Goal: Information Seeking & Learning: Learn about a topic

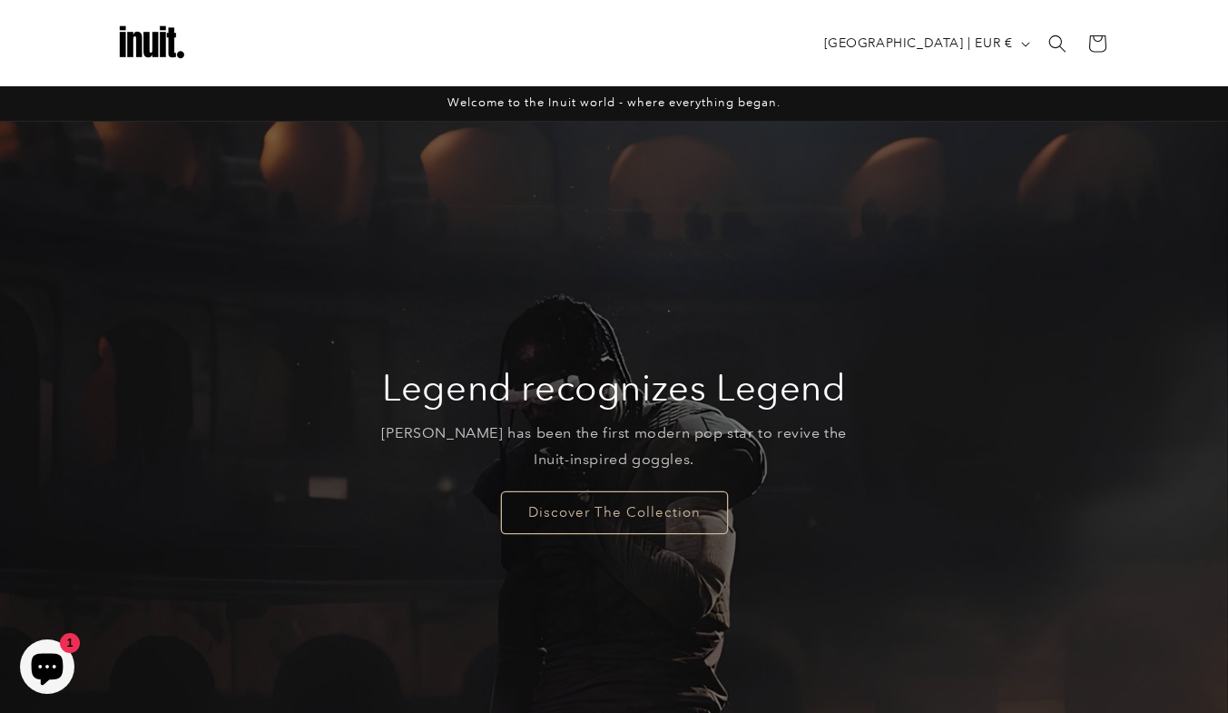
click at [51, 661] on icon "Chat window" at bounding box center [48, 670] width 32 height 32
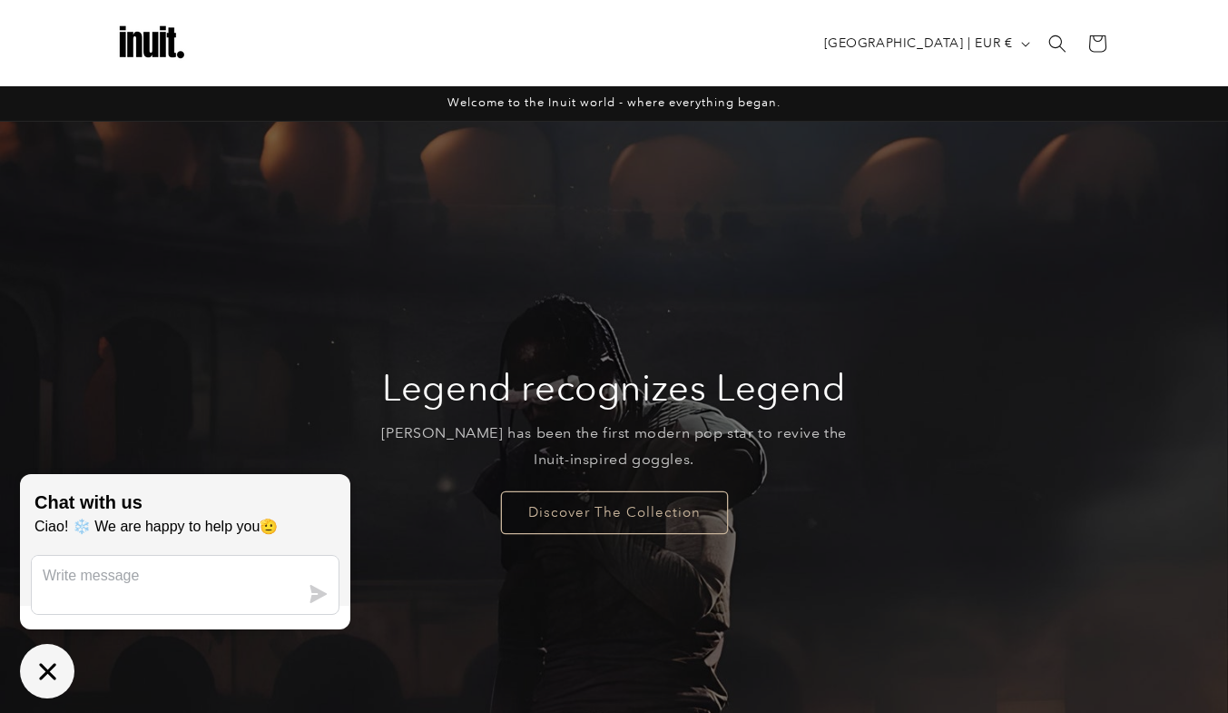
click at [35, 682] on icon "Chat window" at bounding box center [48, 671] width 28 height 28
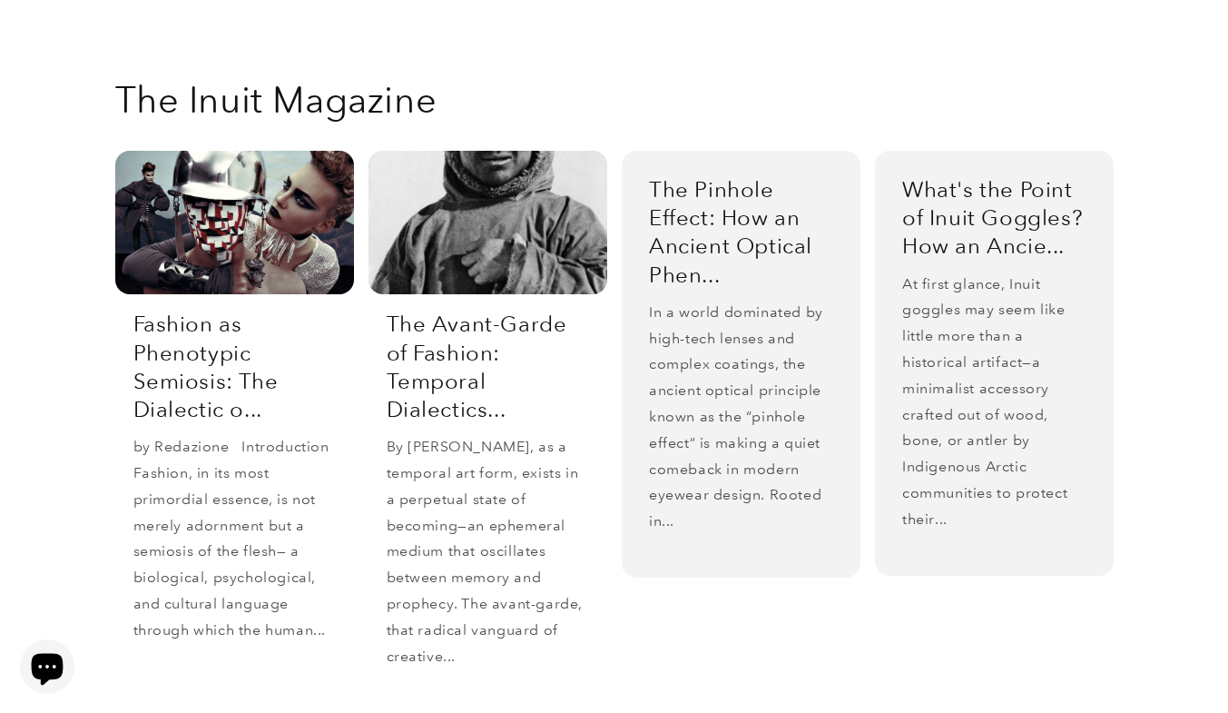
scroll to position [3247, 0]
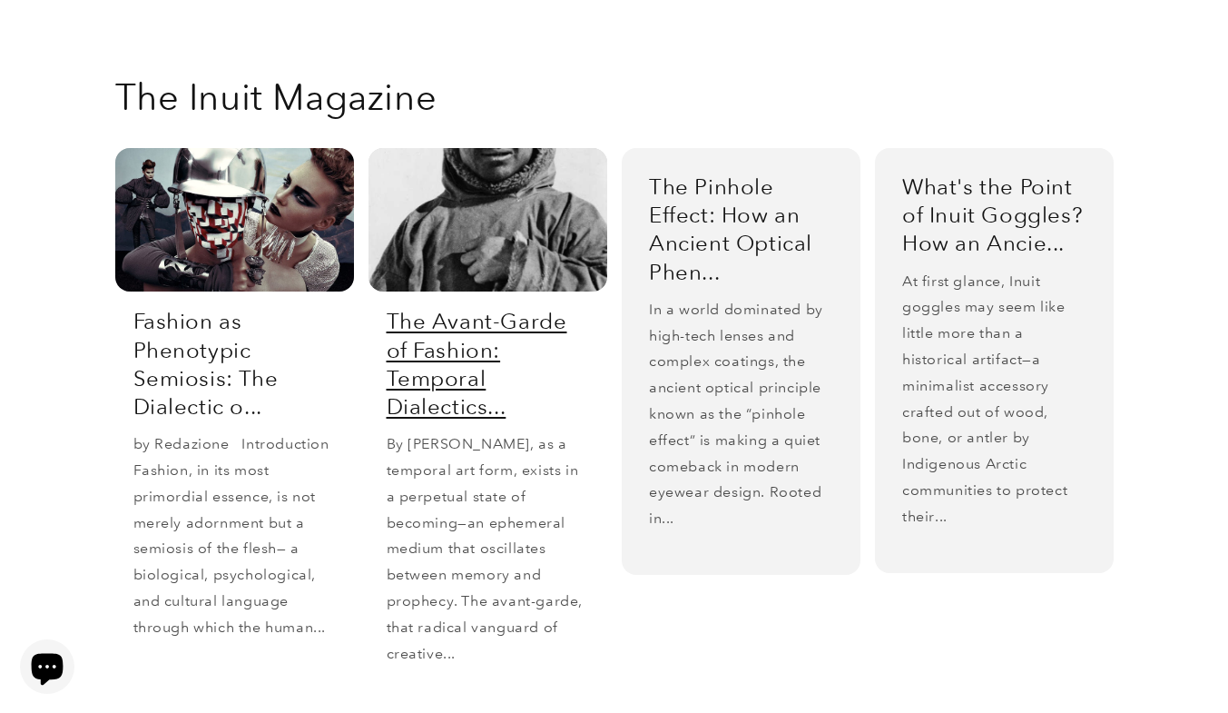
click at [436, 307] on link "The Avant-Garde of Fashion: Temporal Dialectics..." at bounding box center [488, 363] width 202 height 113
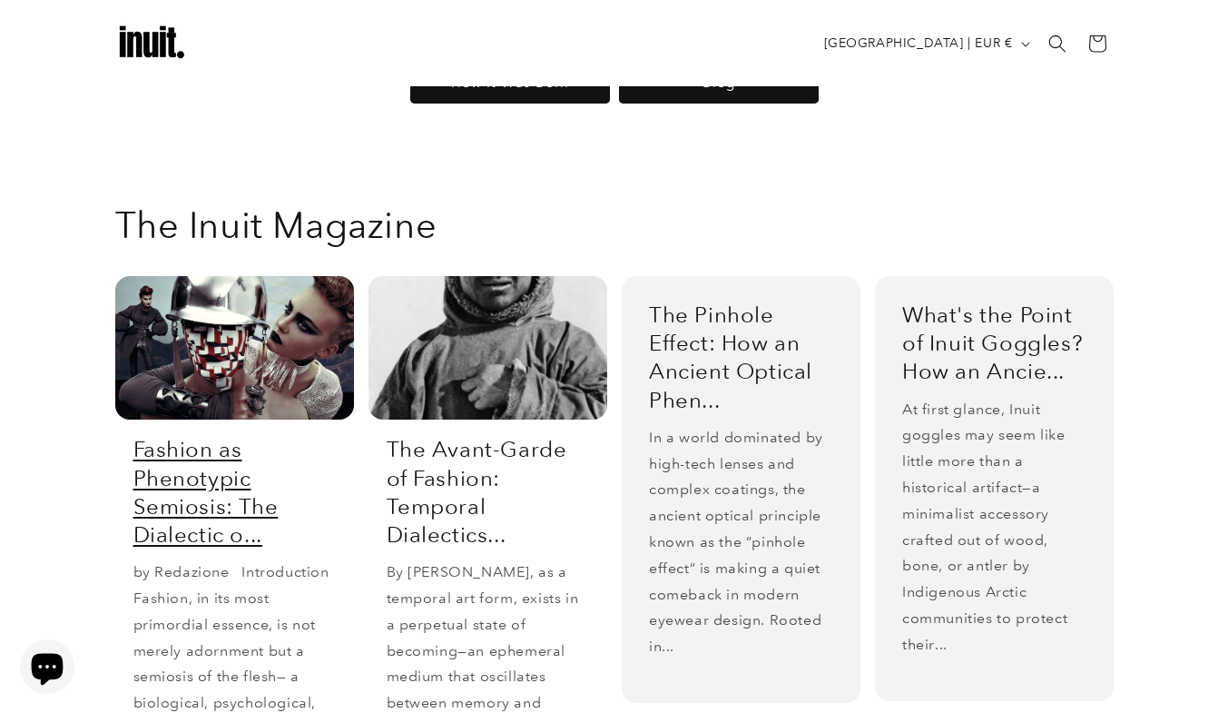
scroll to position [3118, 0]
click at [191, 441] on link "Fashion as Phenotypic Semiosis: The Dialectic o..." at bounding box center [234, 492] width 202 height 113
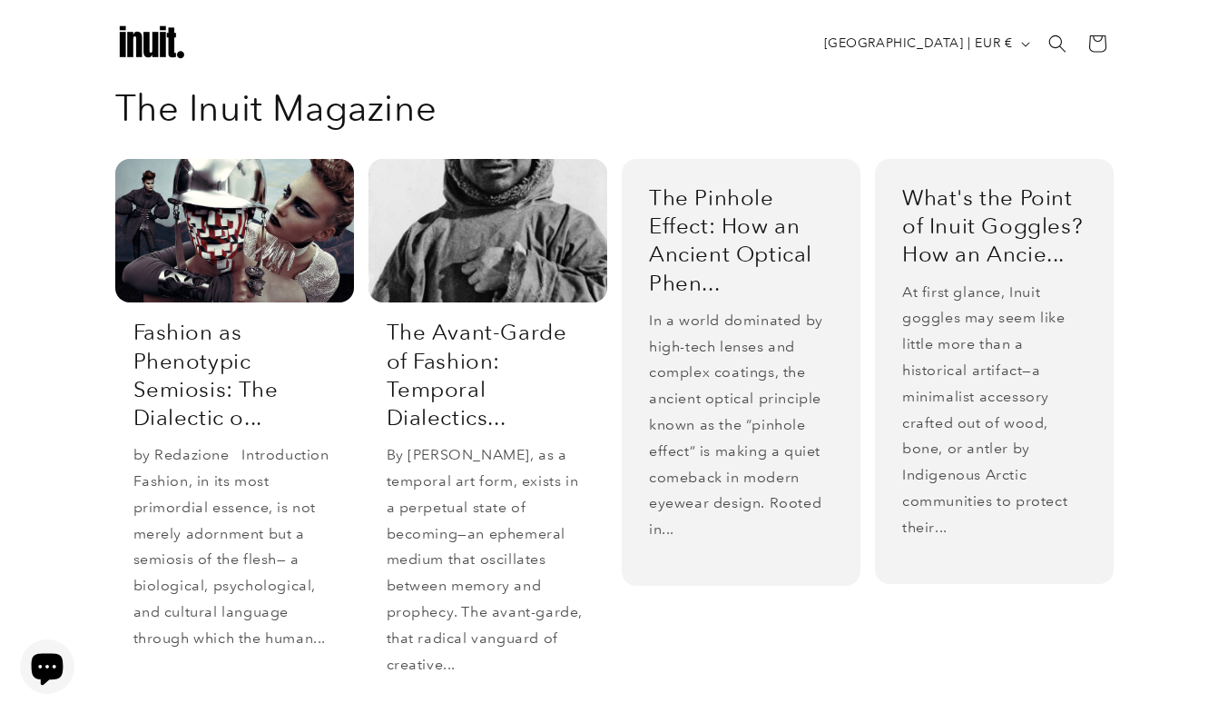
scroll to position [3235, 0]
click at [954, 184] on link "What's the Point of Inuit Goggles? How an Ancie..." at bounding box center [994, 226] width 184 height 85
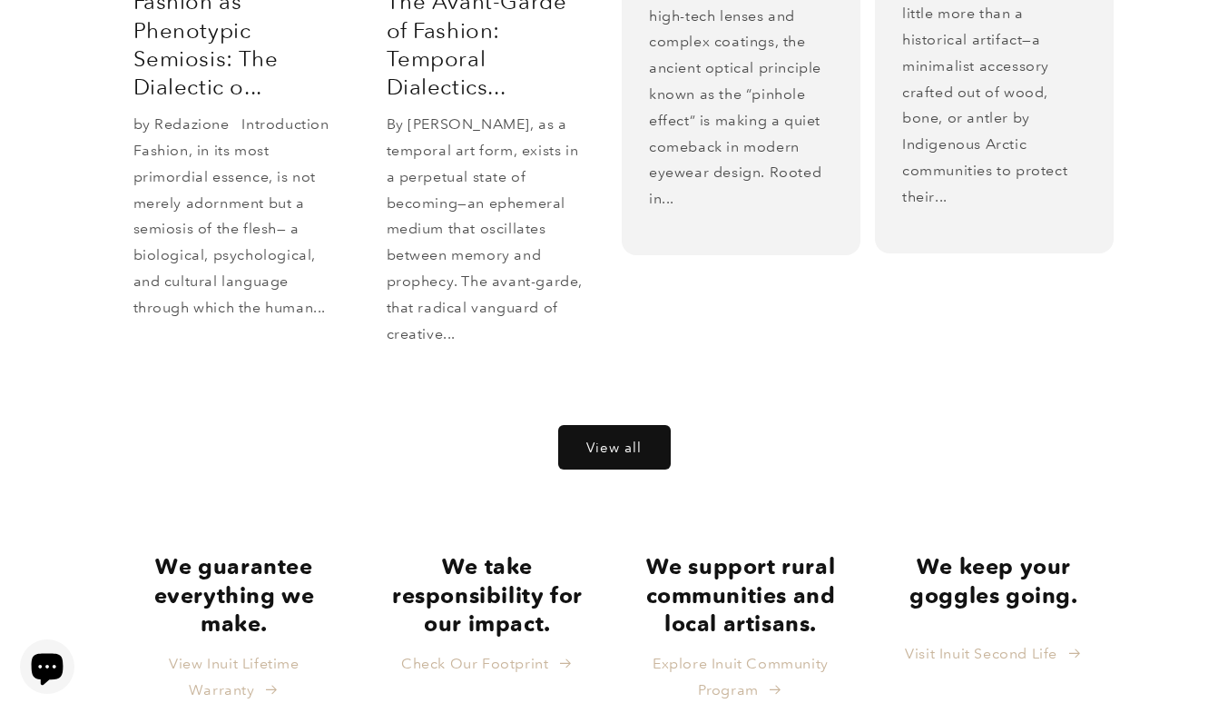
scroll to position [3567, 0]
click at [590, 425] on link "View all" at bounding box center [614, 446] width 111 height 43
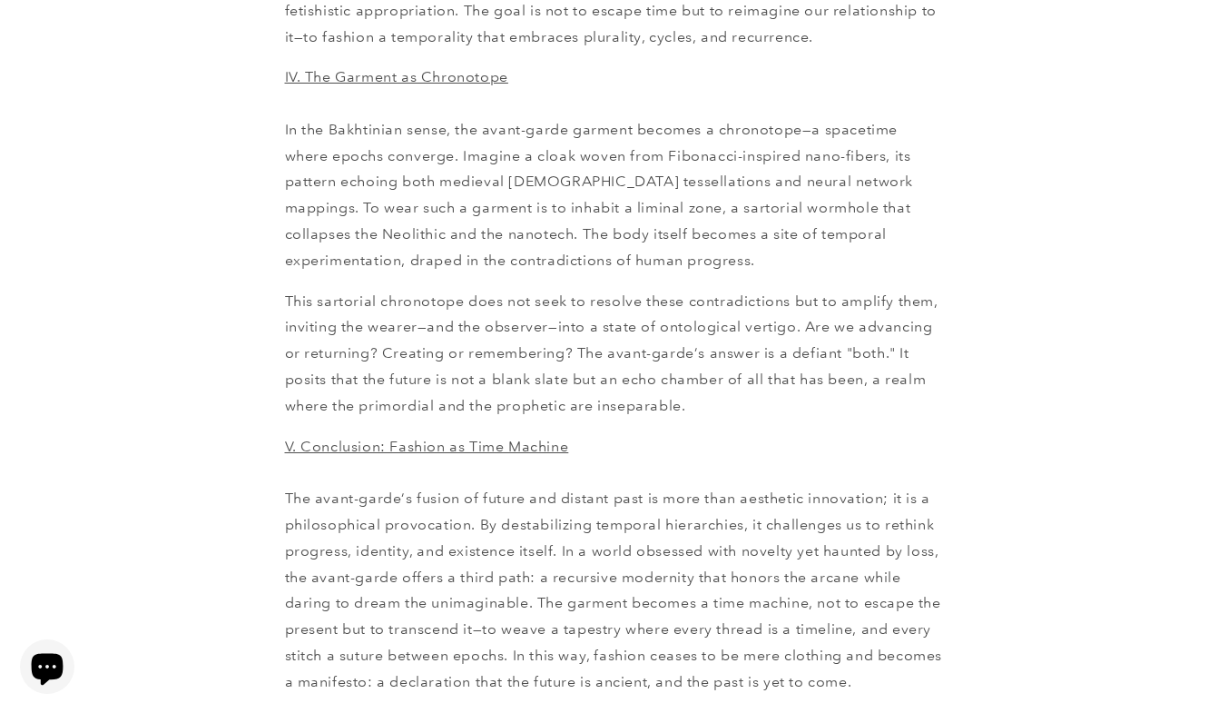
scroll to position [3857, 0]
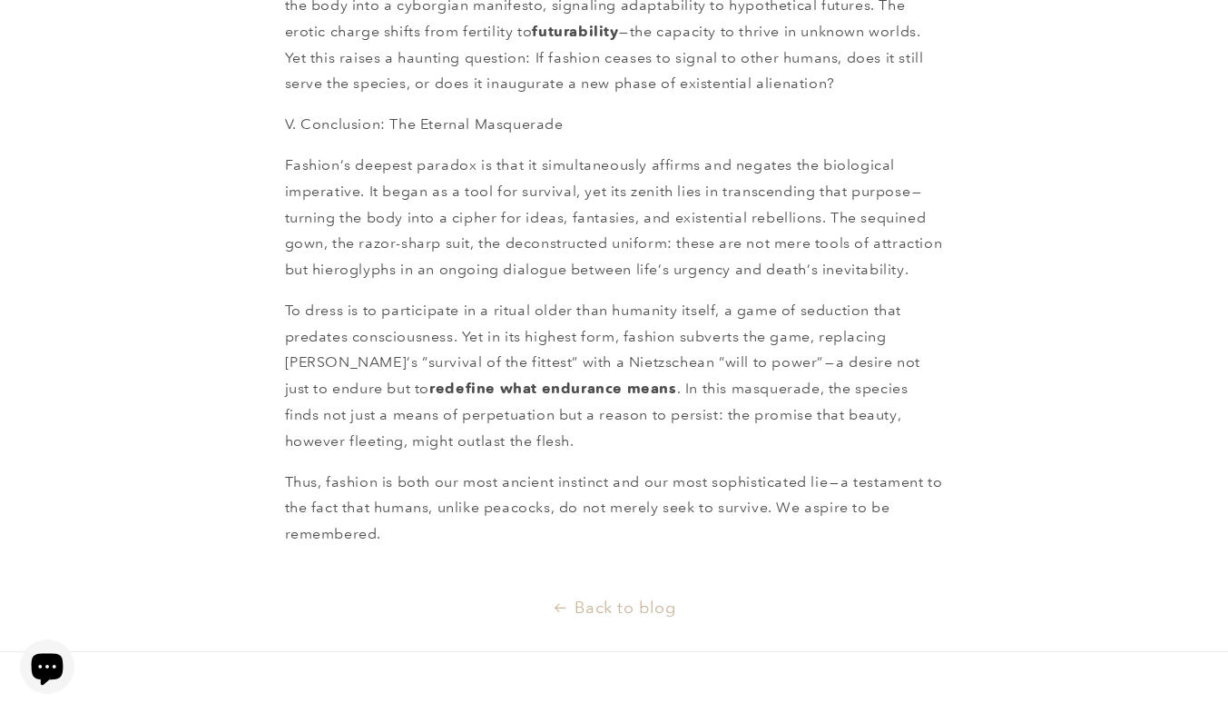
scroll to position [3228, 0]
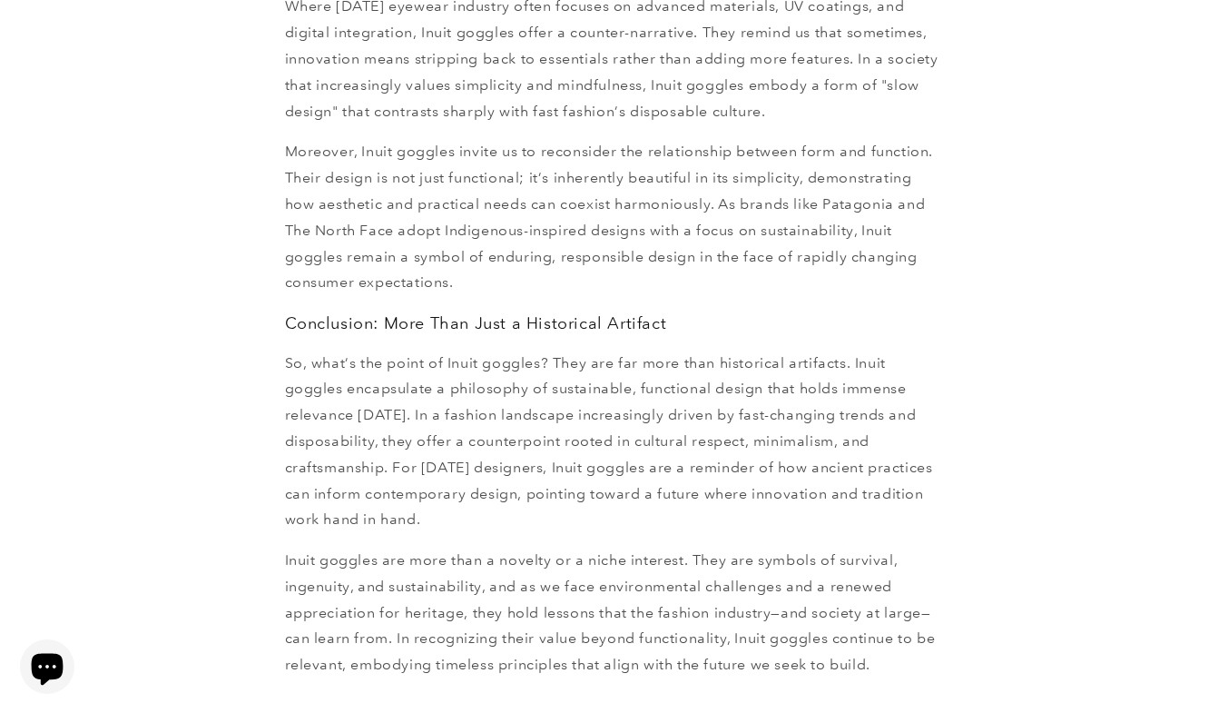
scroll to position [2602, 0]
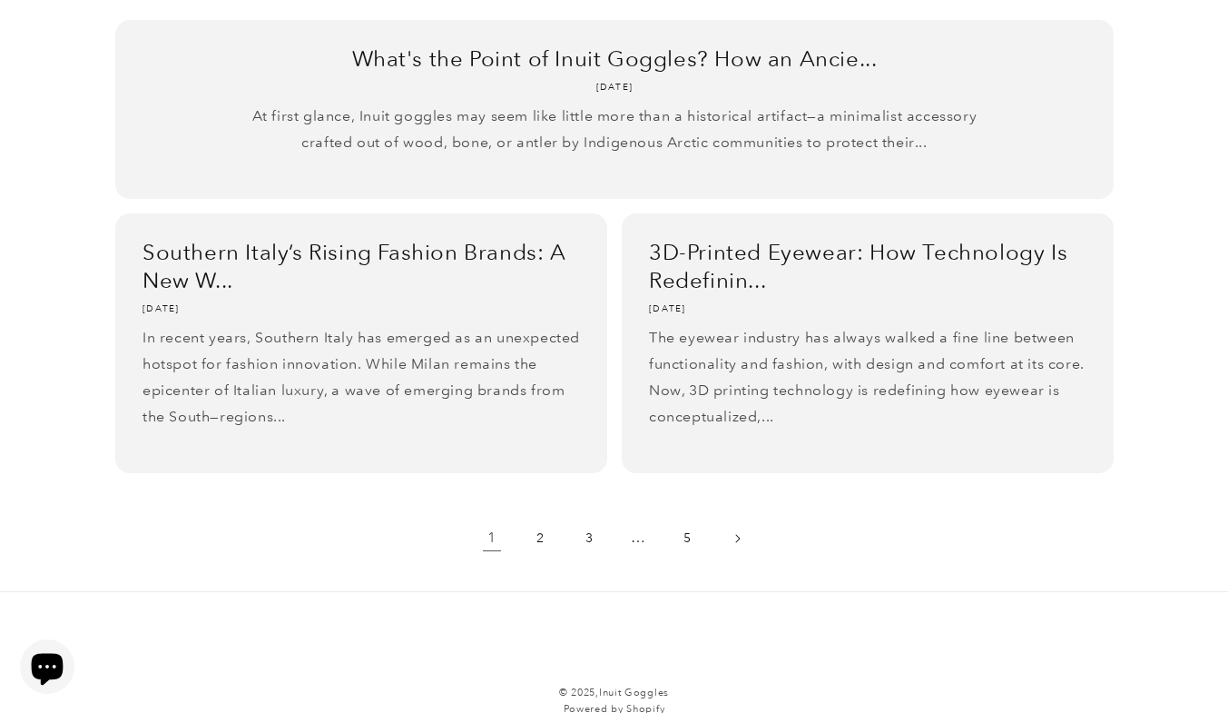
scroll to position [1432, 0]
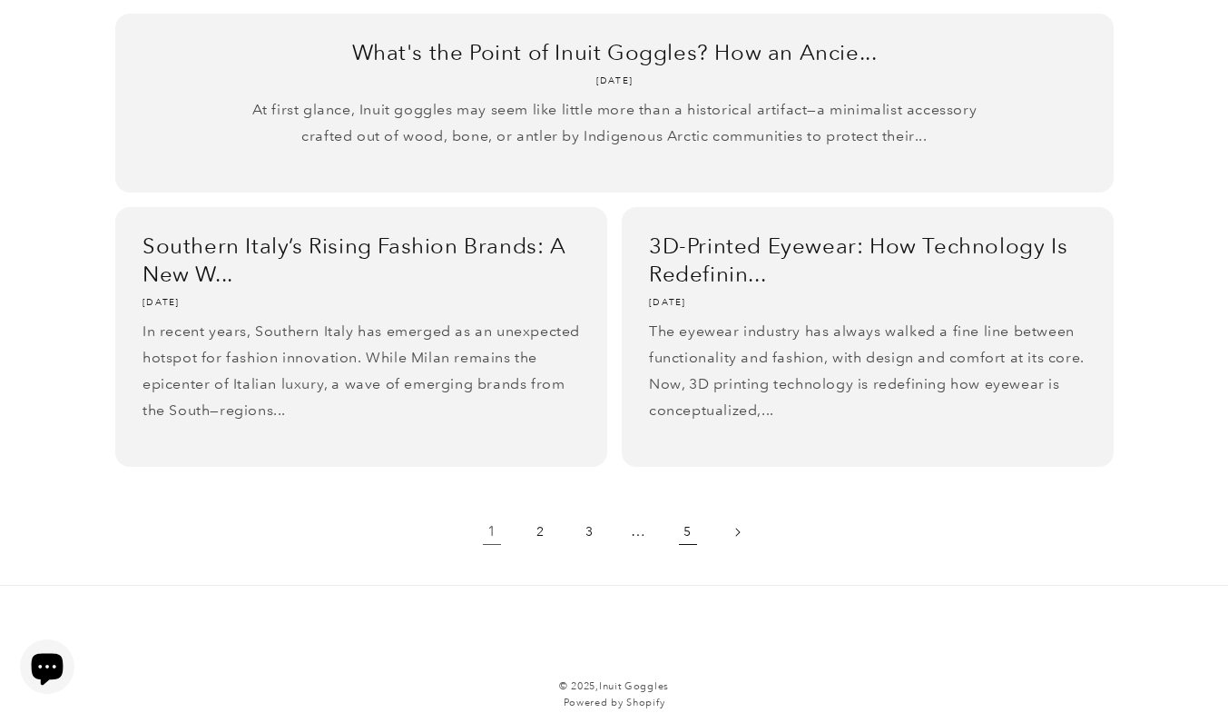
click at [688, 531] on link "5" at bounding box center [688, 532] width 40 height 40
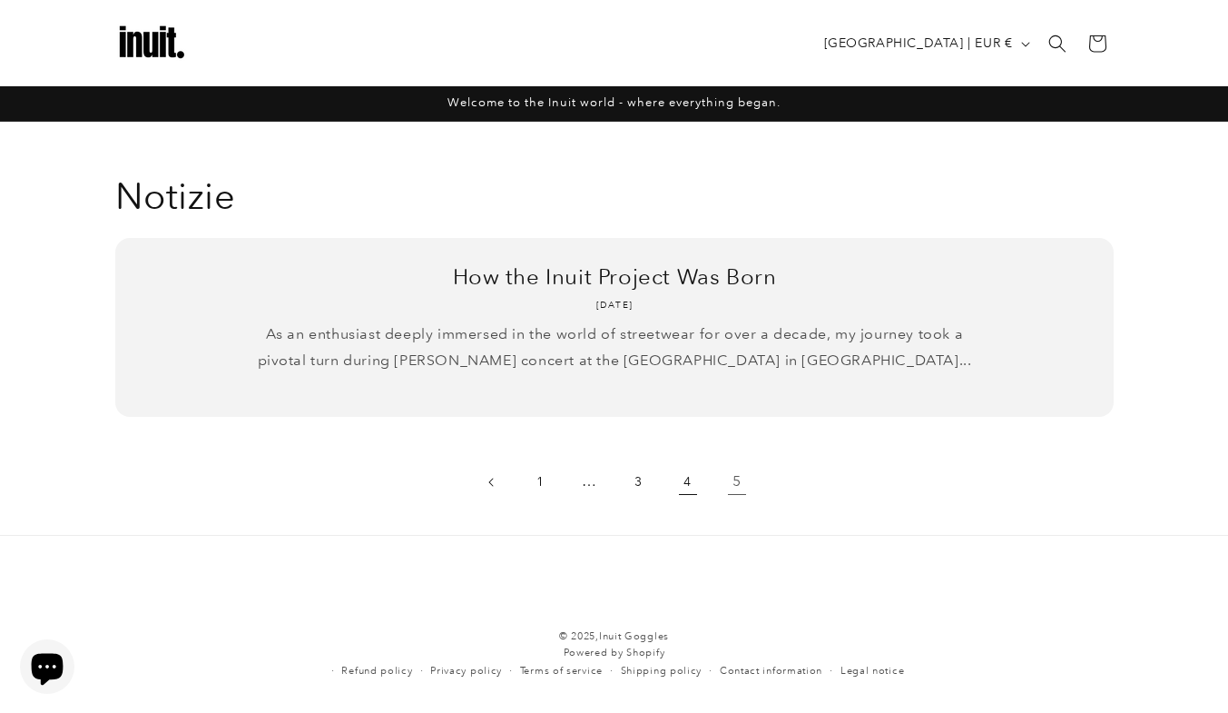
click at [700, 483] on link "4" at bounding box center [688, 482] width 40 height 40
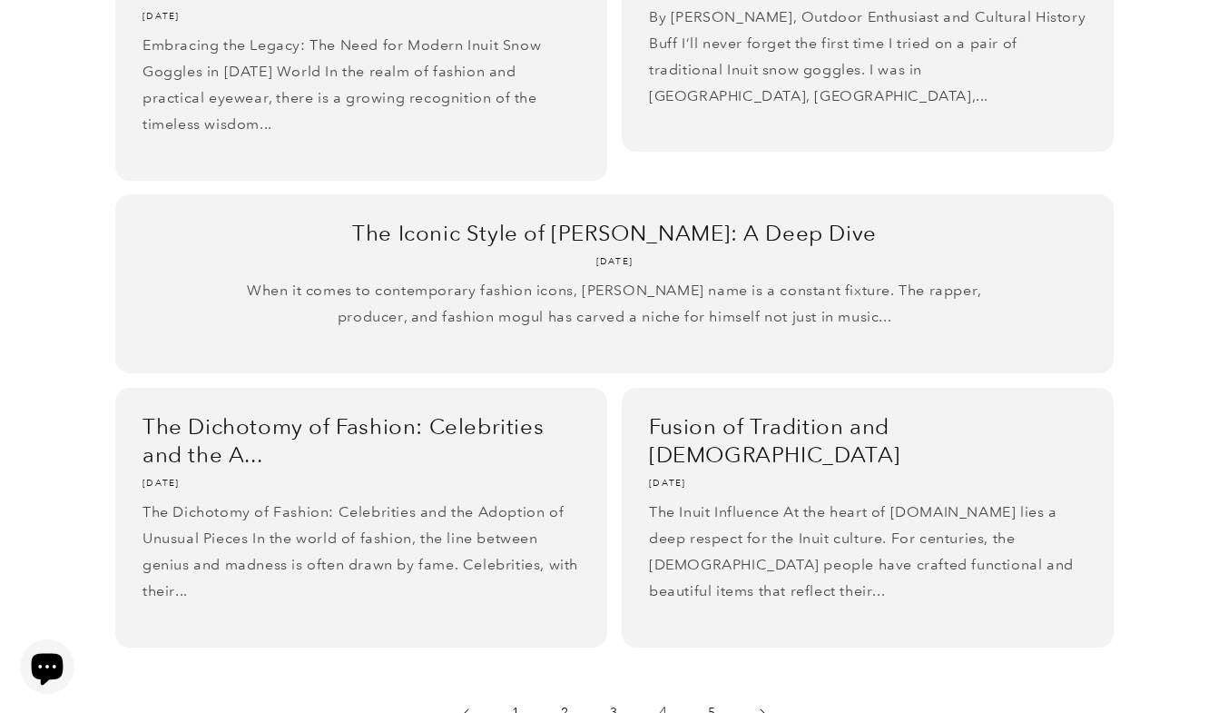
scroll to position [579, 0]
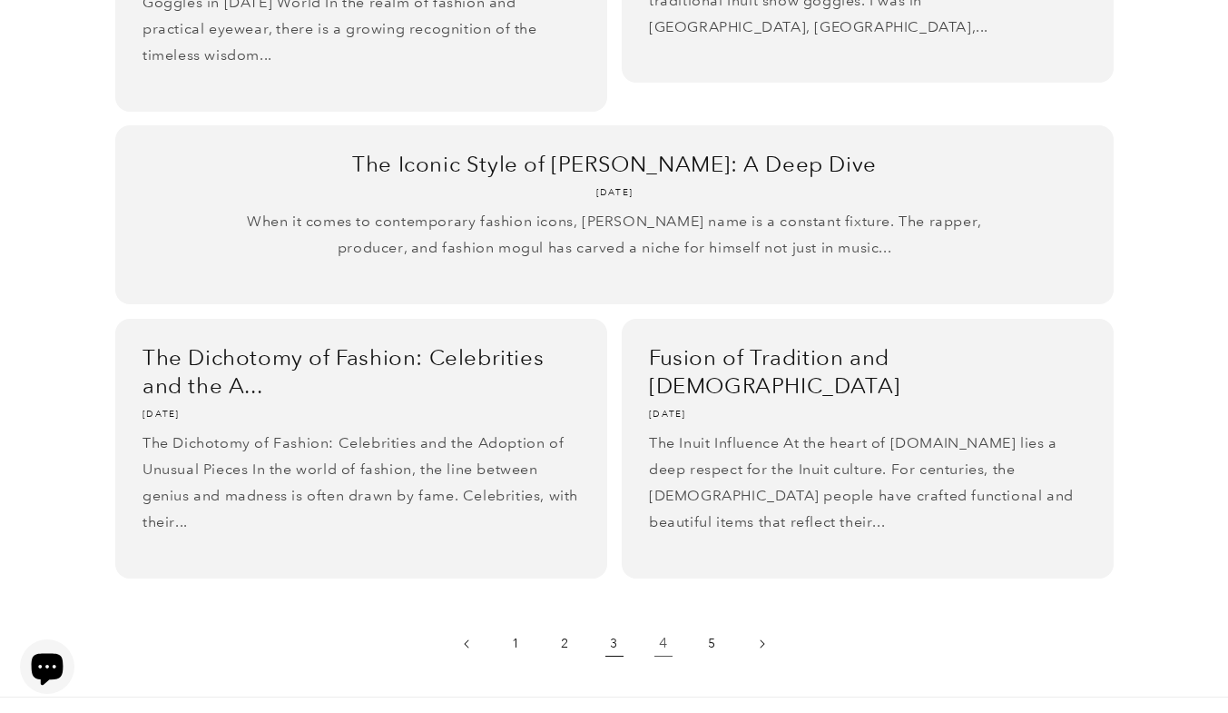
click at [618, 644] on link "3" at bounding box center [615, 644] width 40 height 40
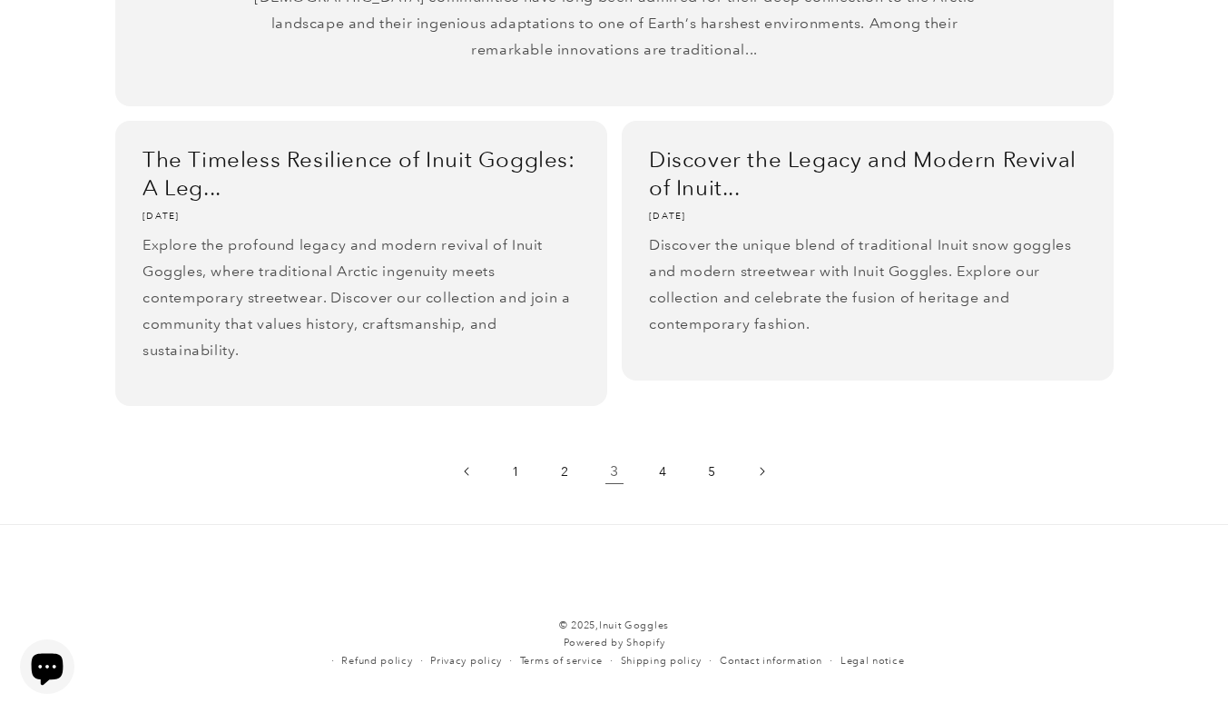
scroll to position [807, 0]
click at [571, 461] on link "2" at bounding box center [566, 467] width 40 height 40
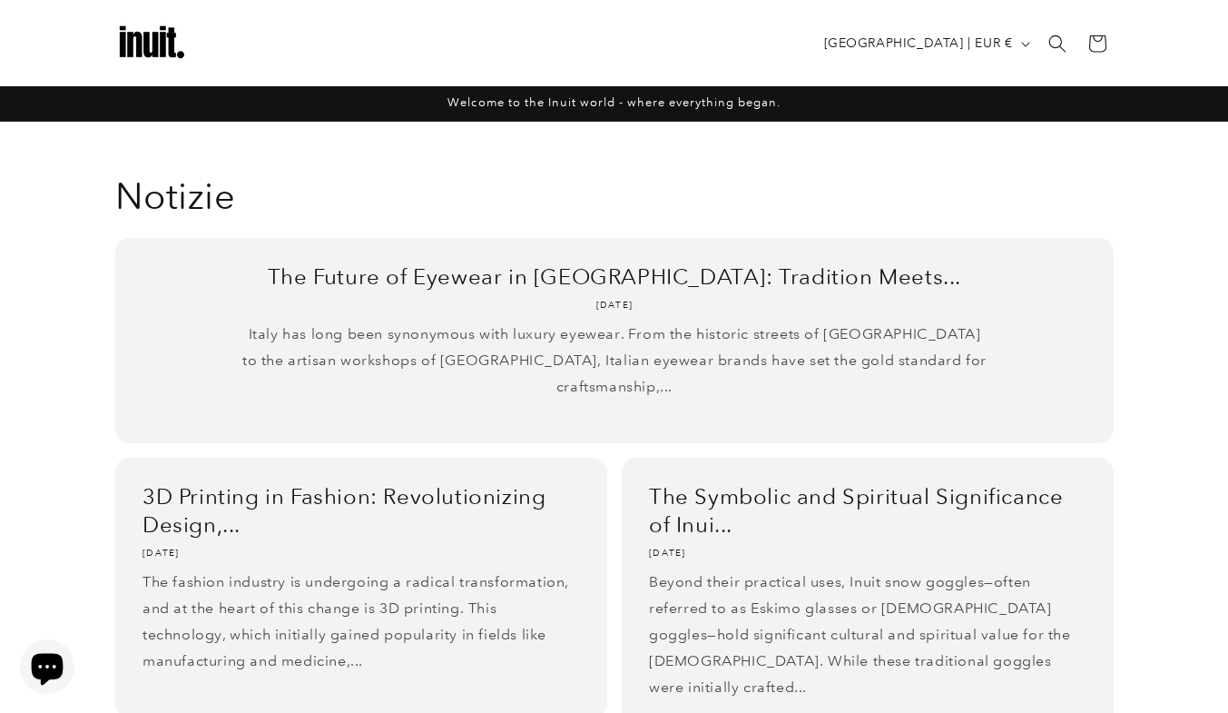
click at [138, 44] on img at bounding box center [151, 43] width 73 height 73
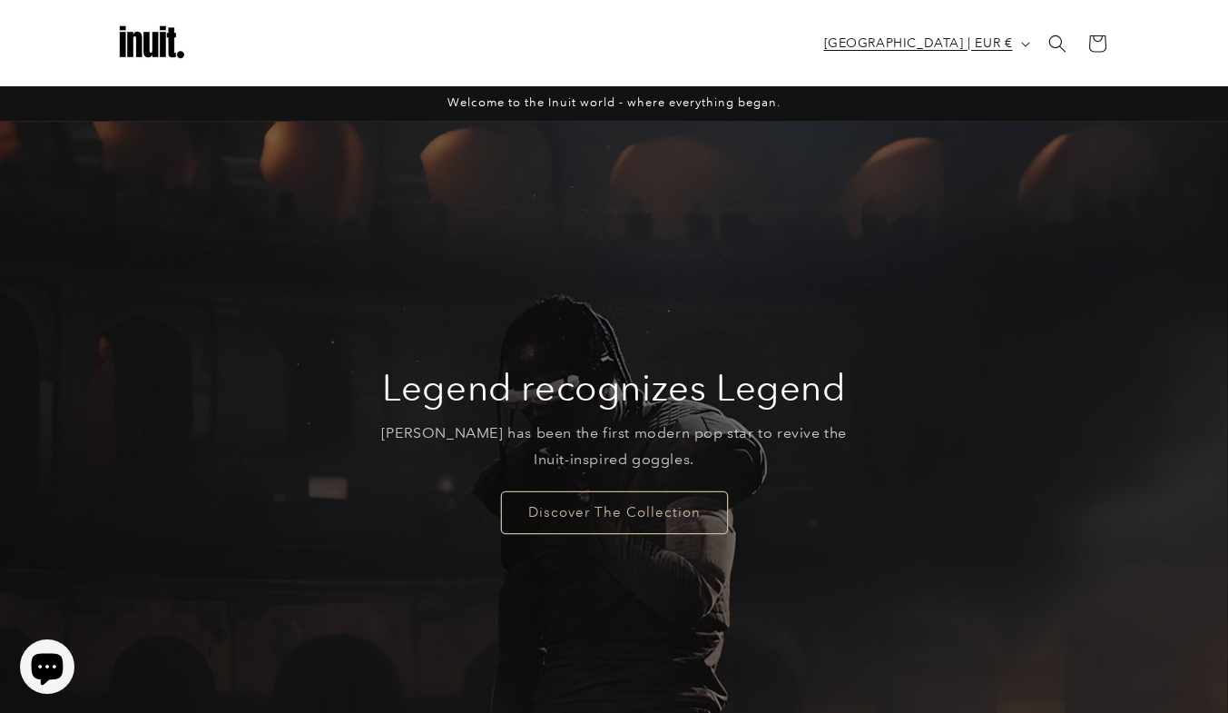
click at [1016, 47] on button "[GEOGRAPHIC_DATA] | EUR €" at bounding box center [925, 43] width 224 height 34
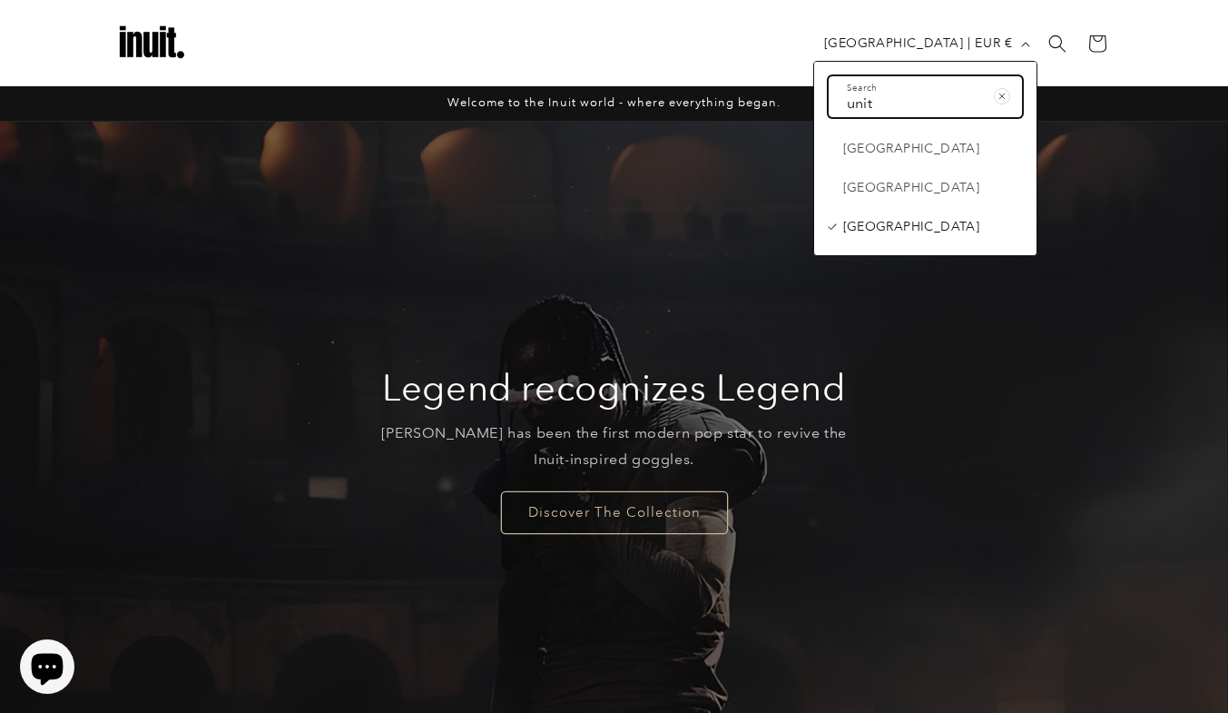
type input "unit"
click at [938, 228] on span "[GEOGRAPHIC_DATA]" at bounding box center [911, 226] width 137 height 23
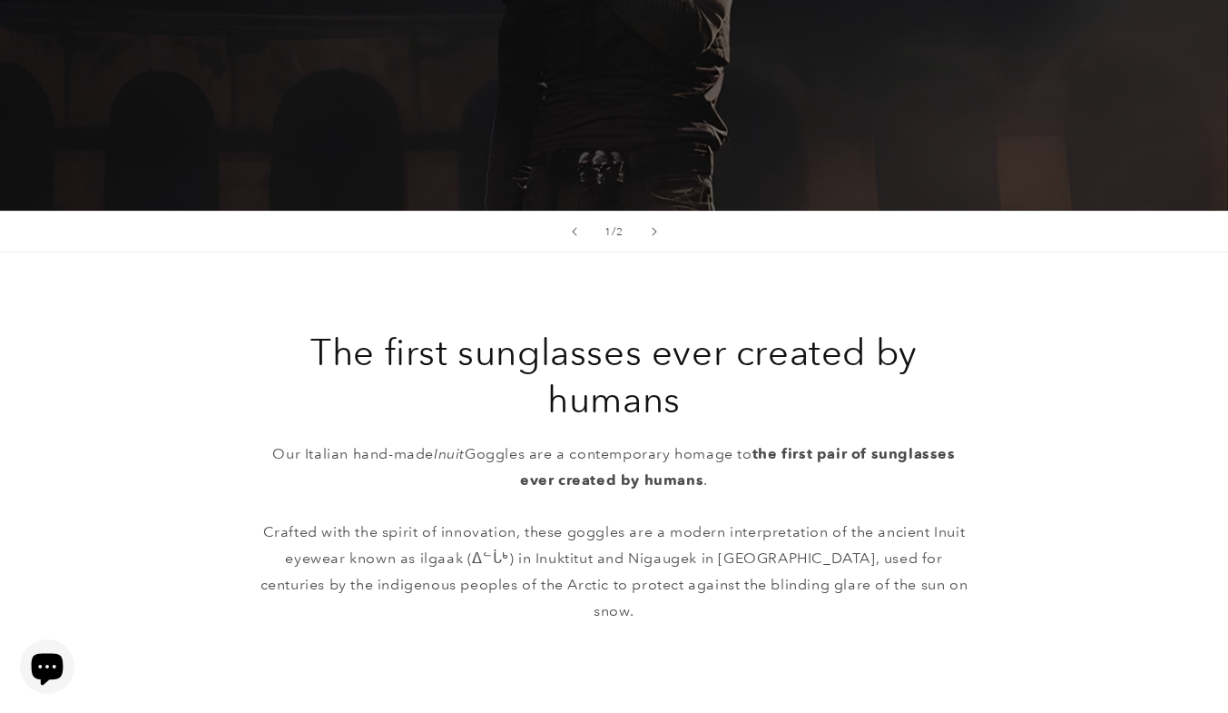
scroll to position [565, 0]
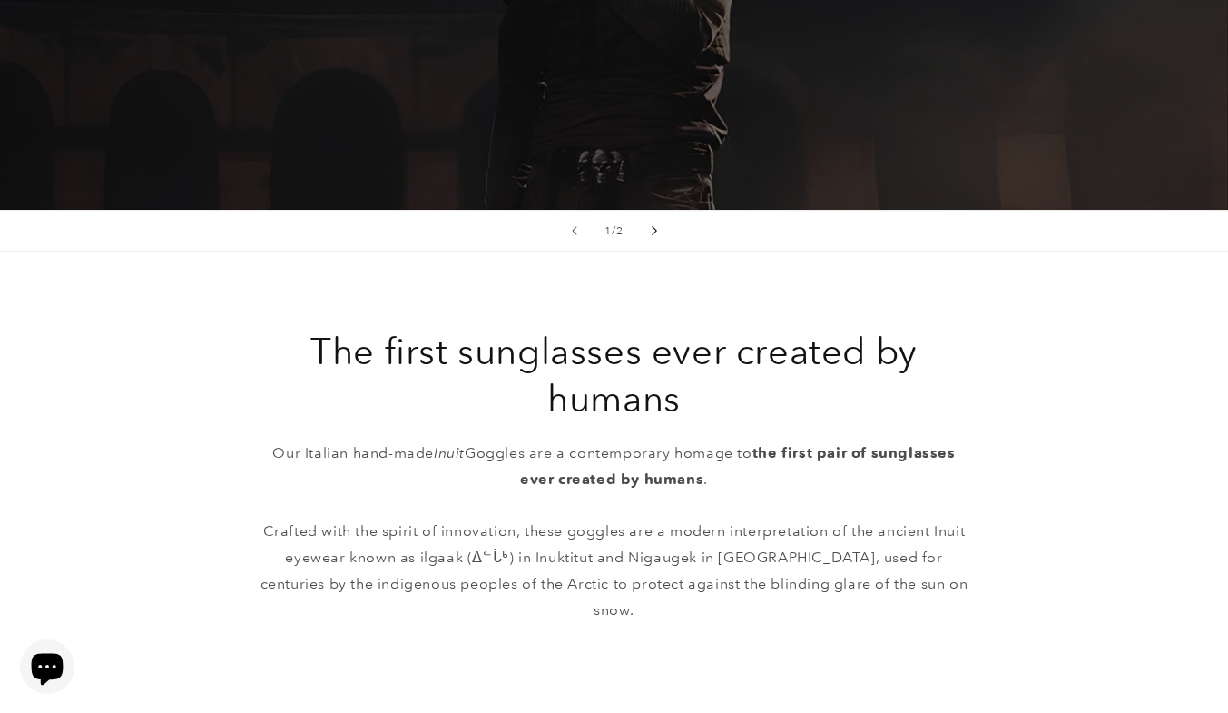
click at [660, 228] on button "Next slide" at bounding box center [654, 231] width 40 height 40
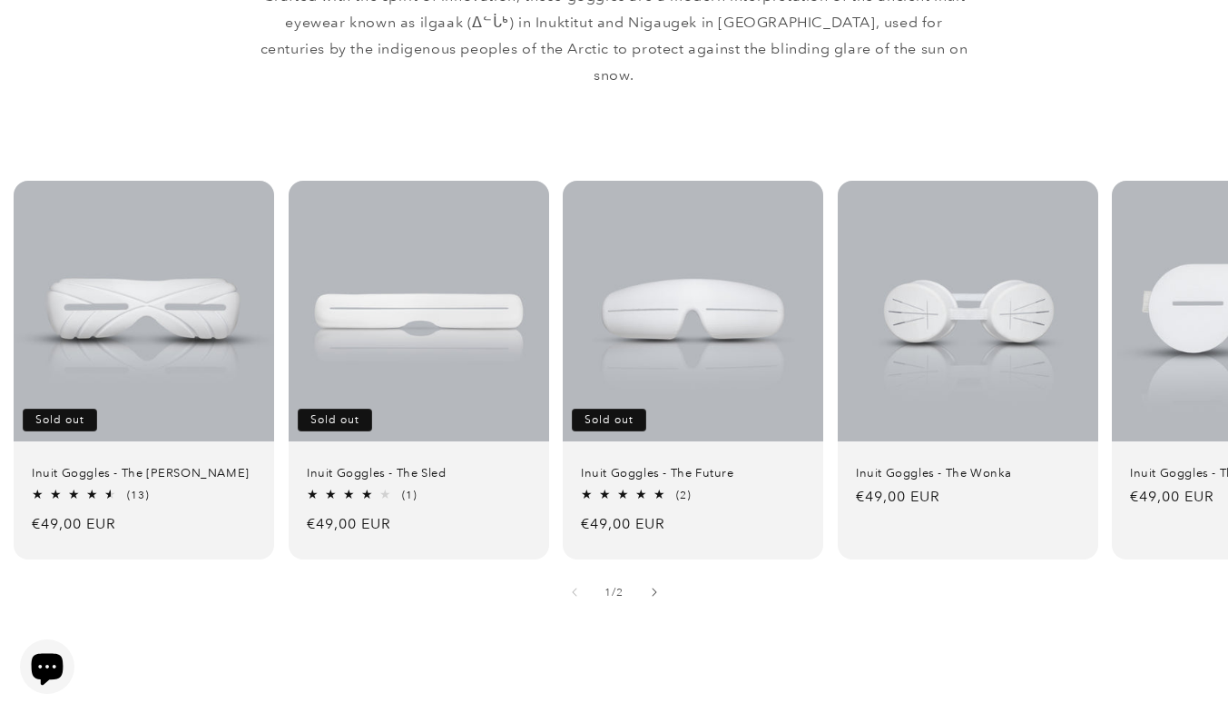
scroll to position [1101, 0]
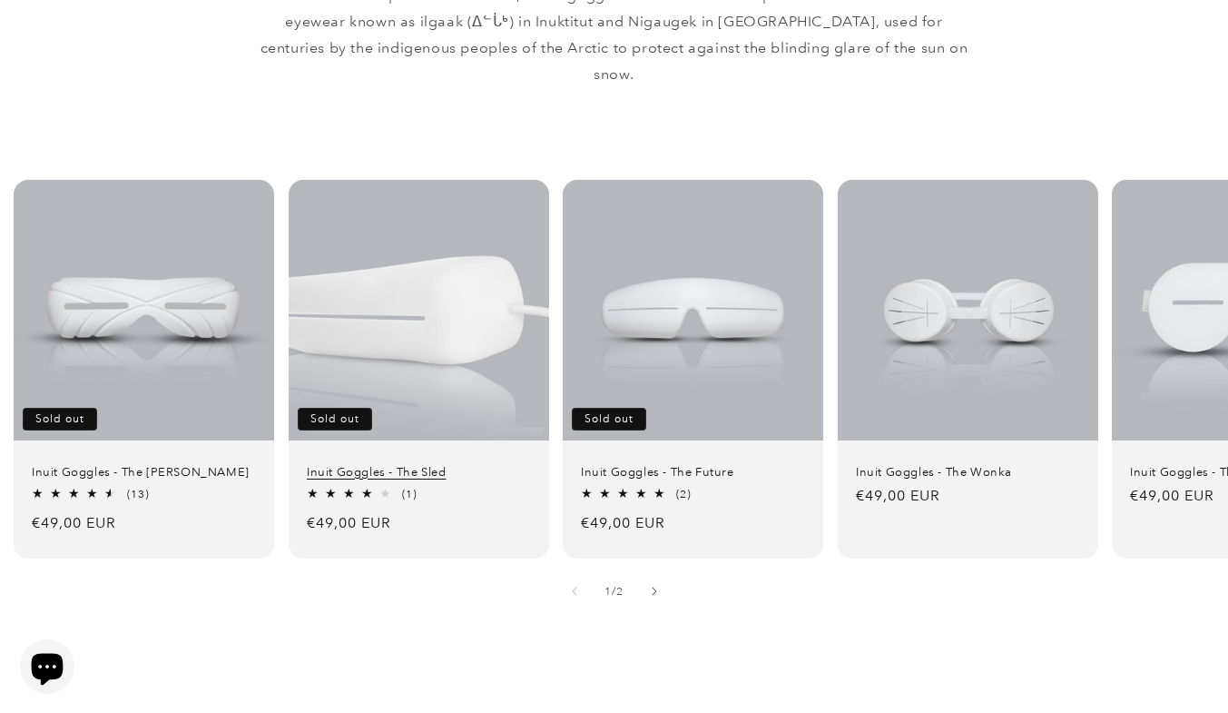
click at [437, 464] on link "Inuit Goggles - The Sled" at bounding box center [419, 471] width 224 height 15
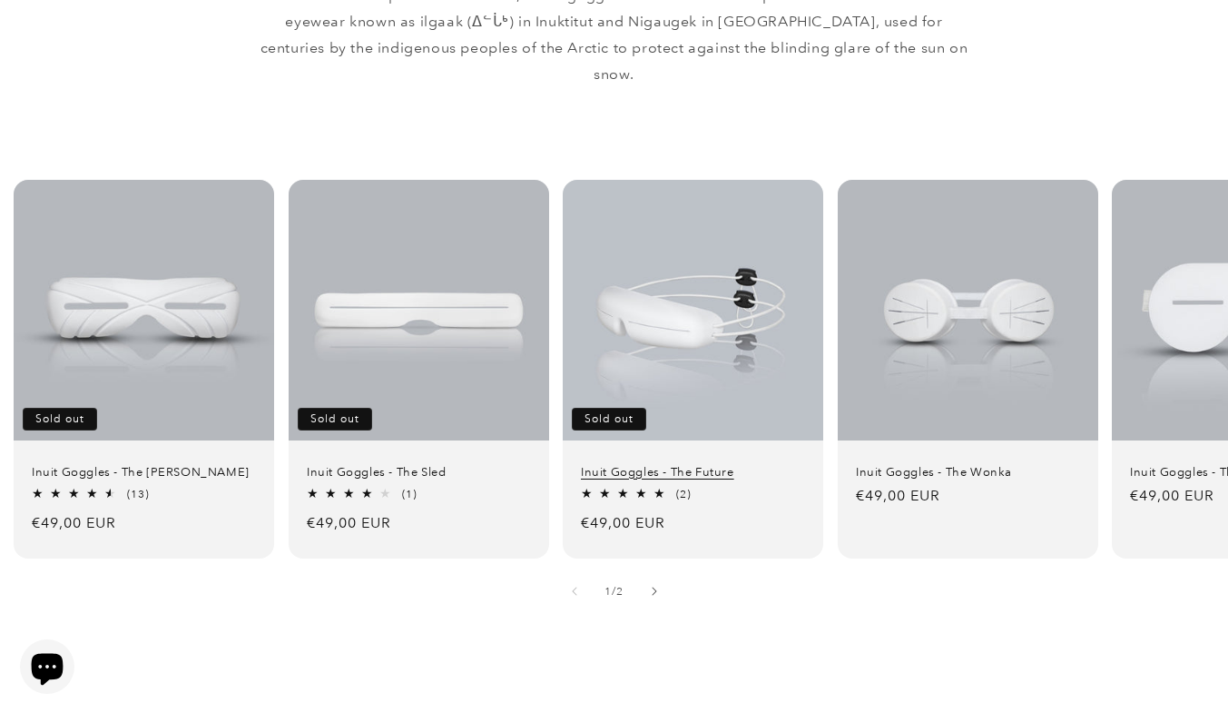
click at [717, 464] on link "Inuit Goggles - The Future" at bounding box center [693, 471] width 224 height 15
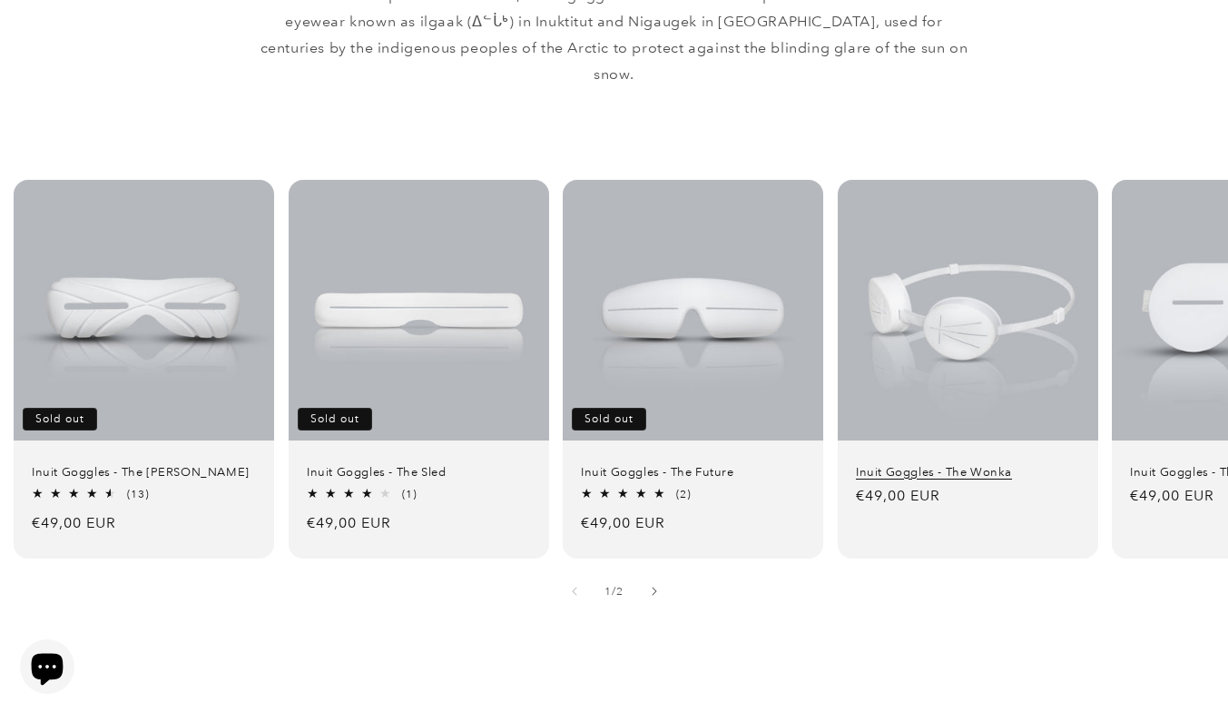
click at [929, 464] on link "Inuit Goggles - The Wonka" at bounding box center [968, 471] width 224 height 15
click at [934, 464] on link "Inuit Goggles - The Wonka" at bounding box center [968, 471] width 224 height 15
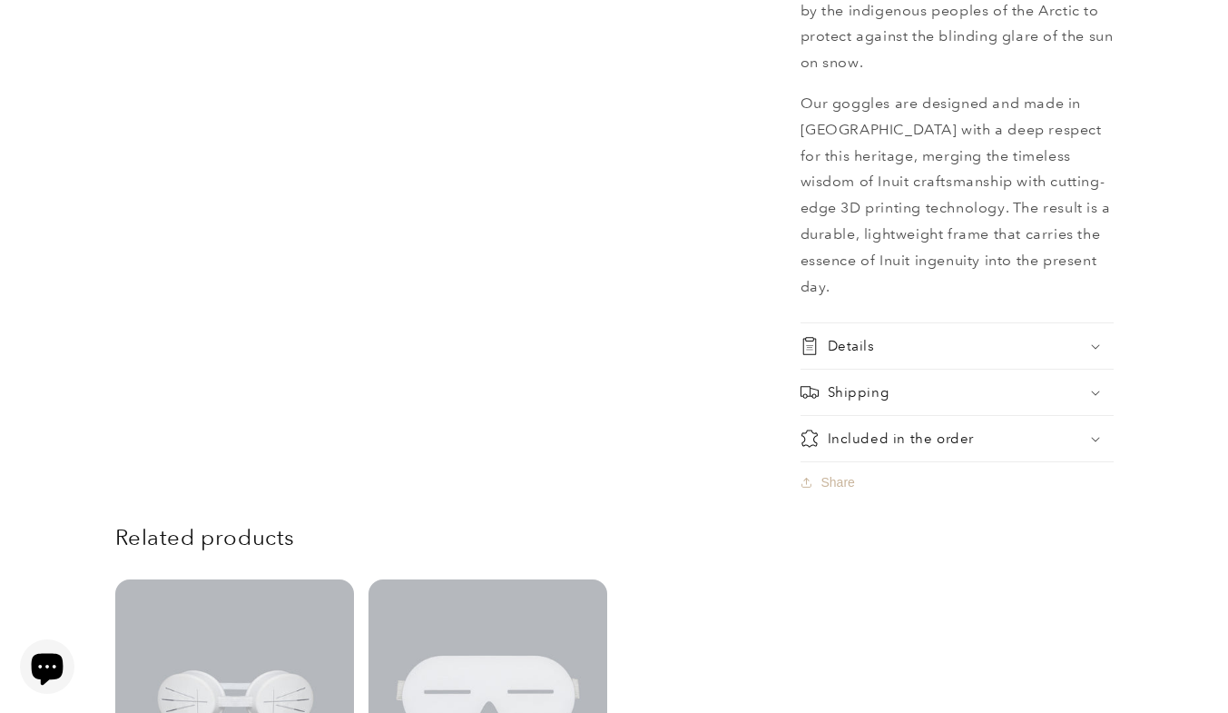
scroll to position [1253, 0]
click at [971, 381] on div "Shipping" at bounding box center [957, 390] width 313 height 18
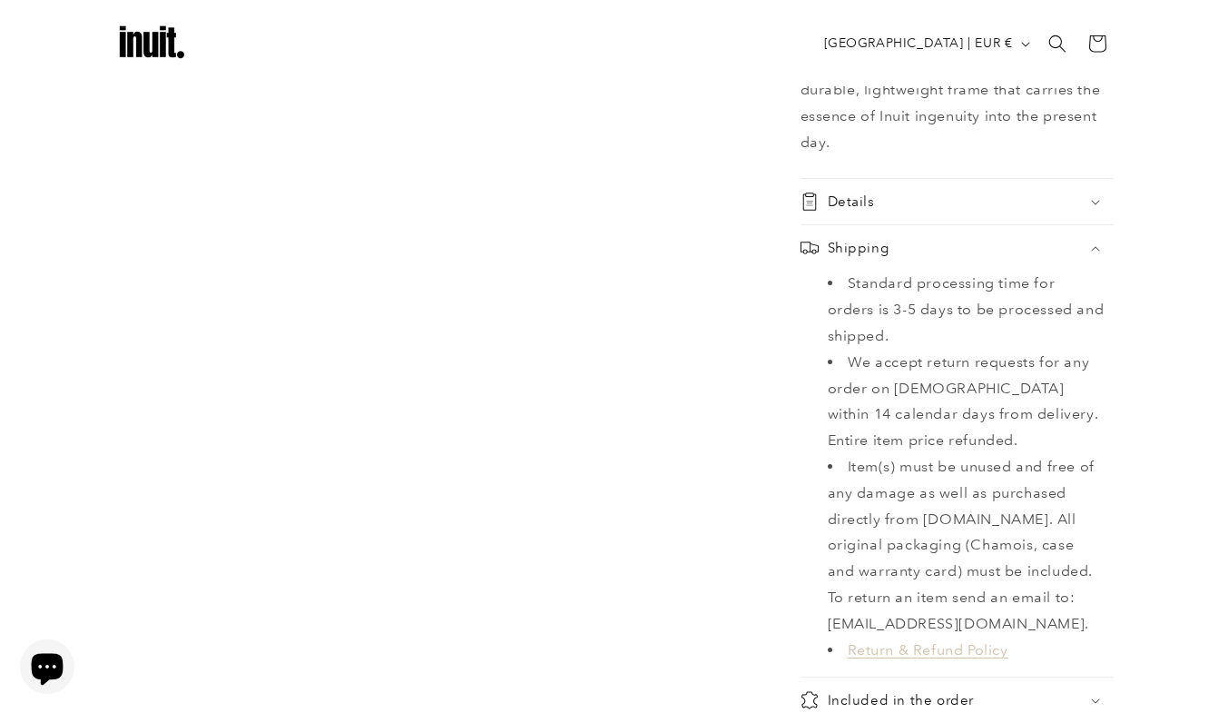
scroll to position [1387, 0]
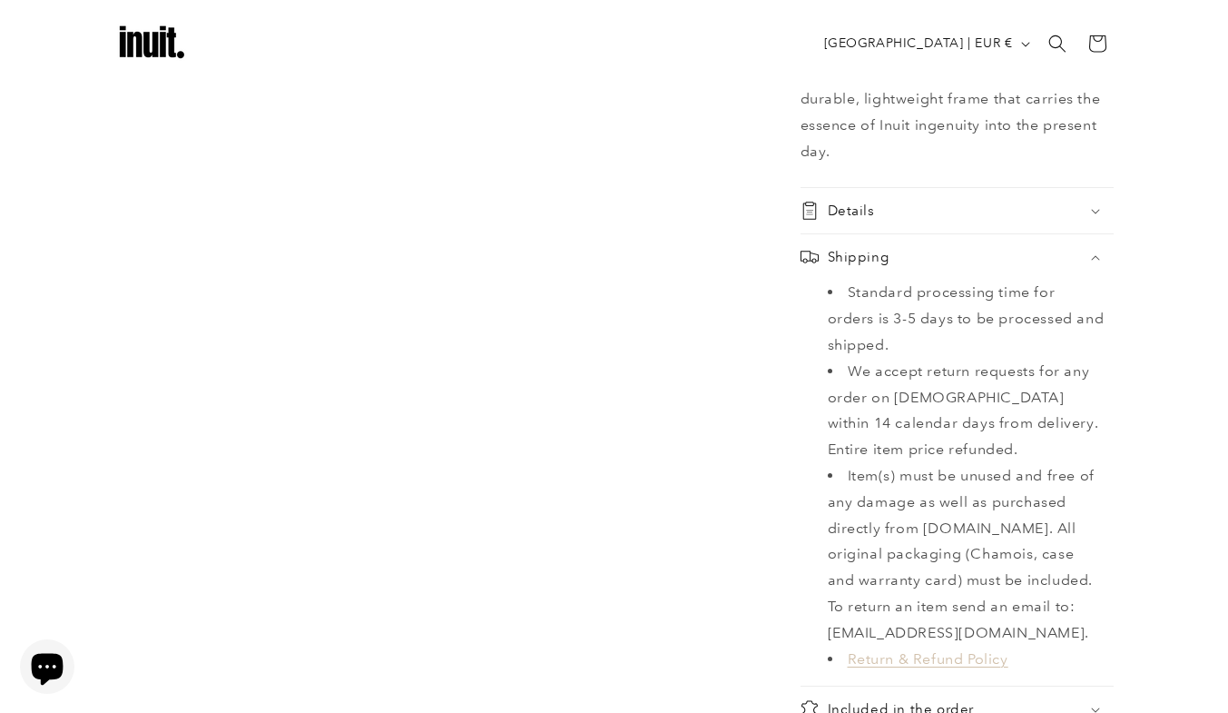
click at [901, 188] on summary "Details" at bounding box center [957, 210] width 313 height 45
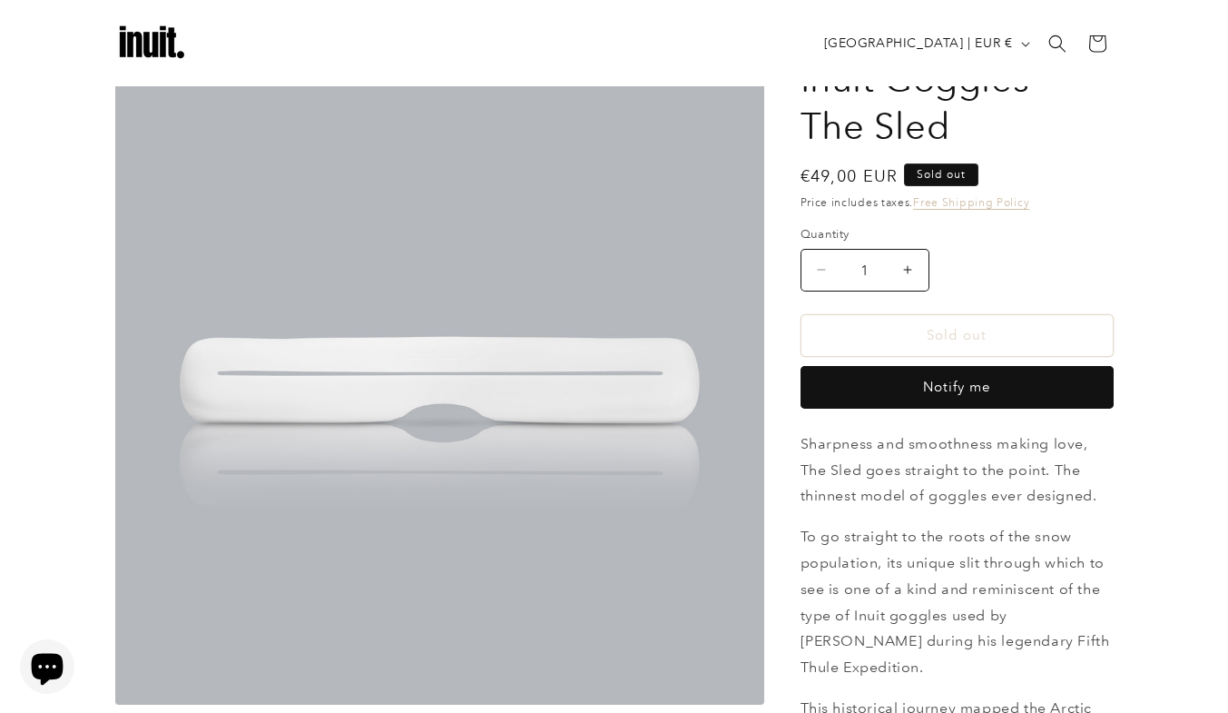
scroll to position [65, 0]
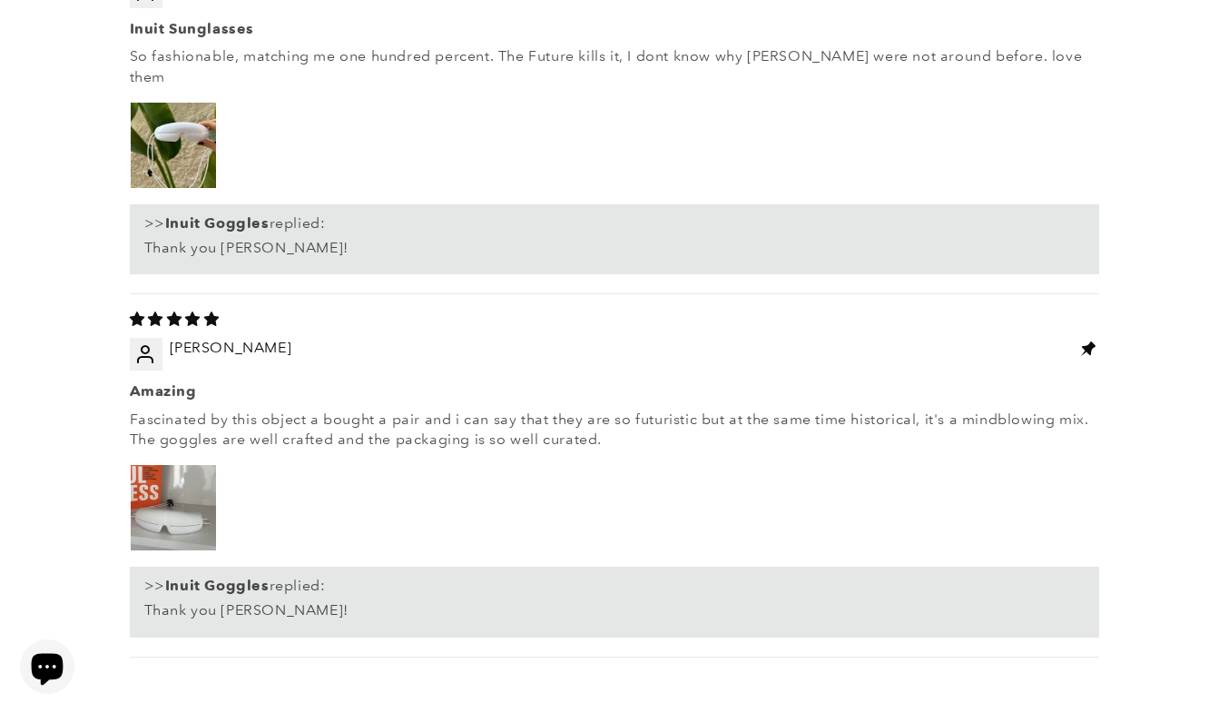
scroll to position [2812, 0]
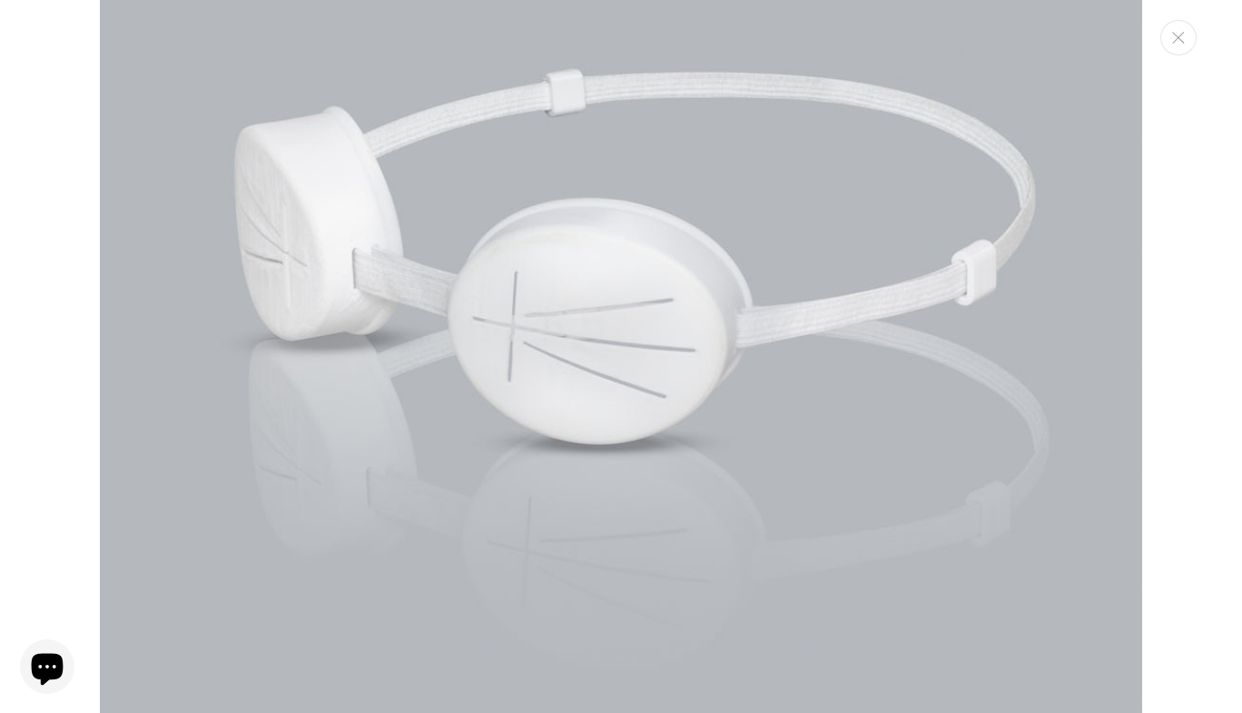
scroll to position [1390, 0]
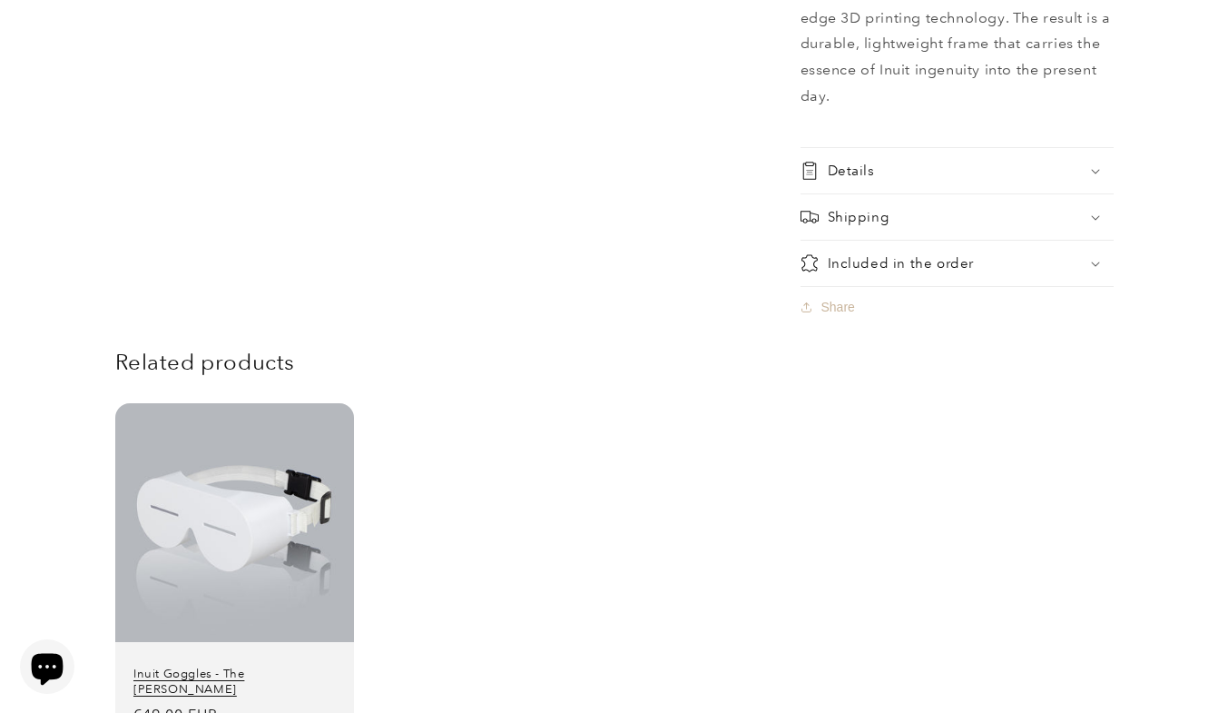
scroll to position [1641, 0]
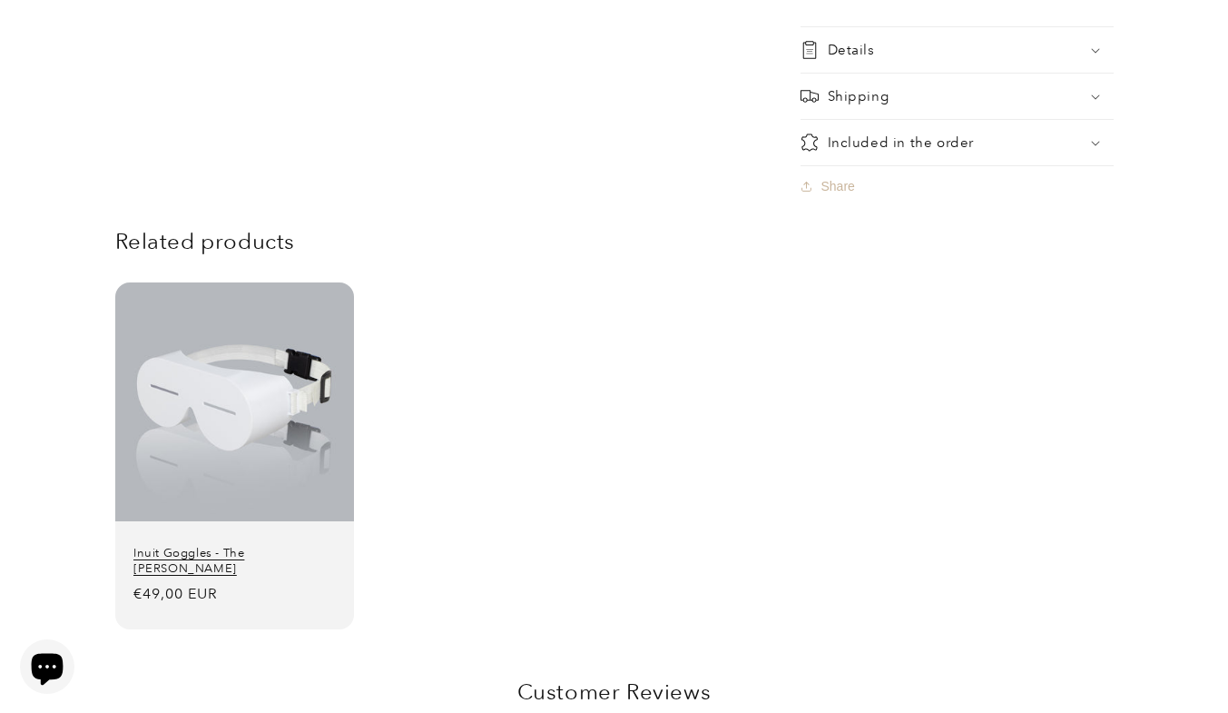
click at [241, 546] on link "Inuit Goggles - The [PERSON_NAME]" at bounding box center [234, 561] width 202 height 31
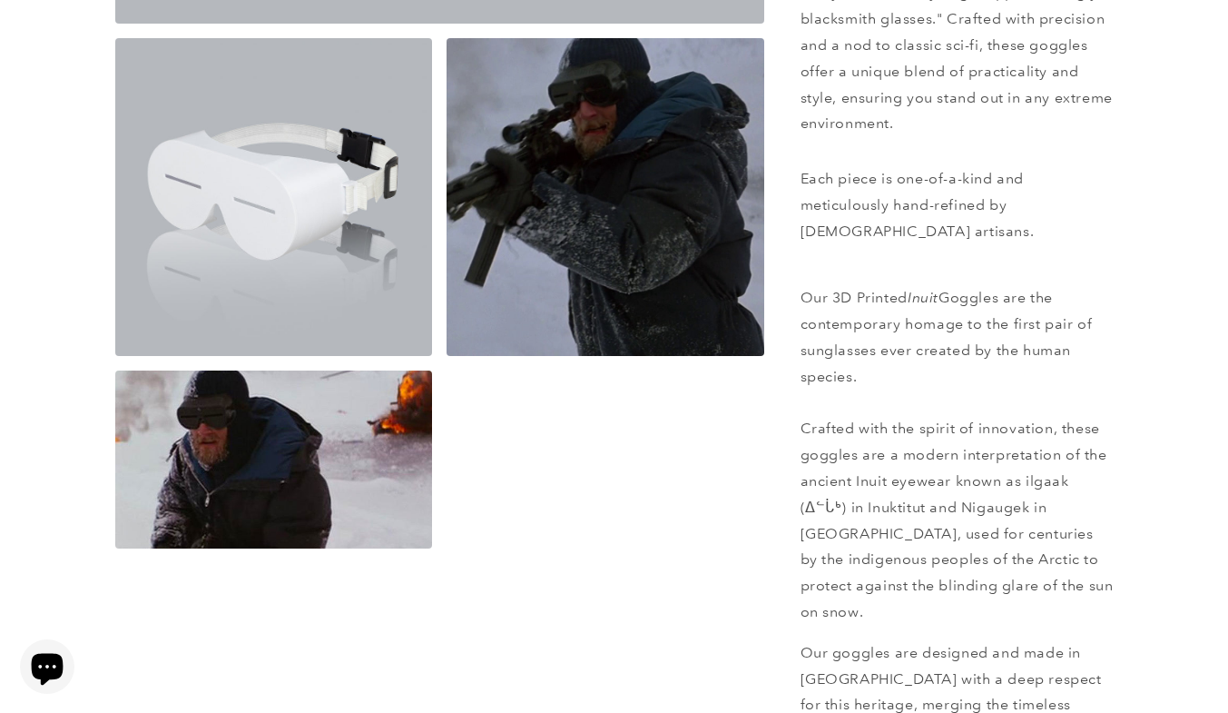
scroll to position [749, 0]
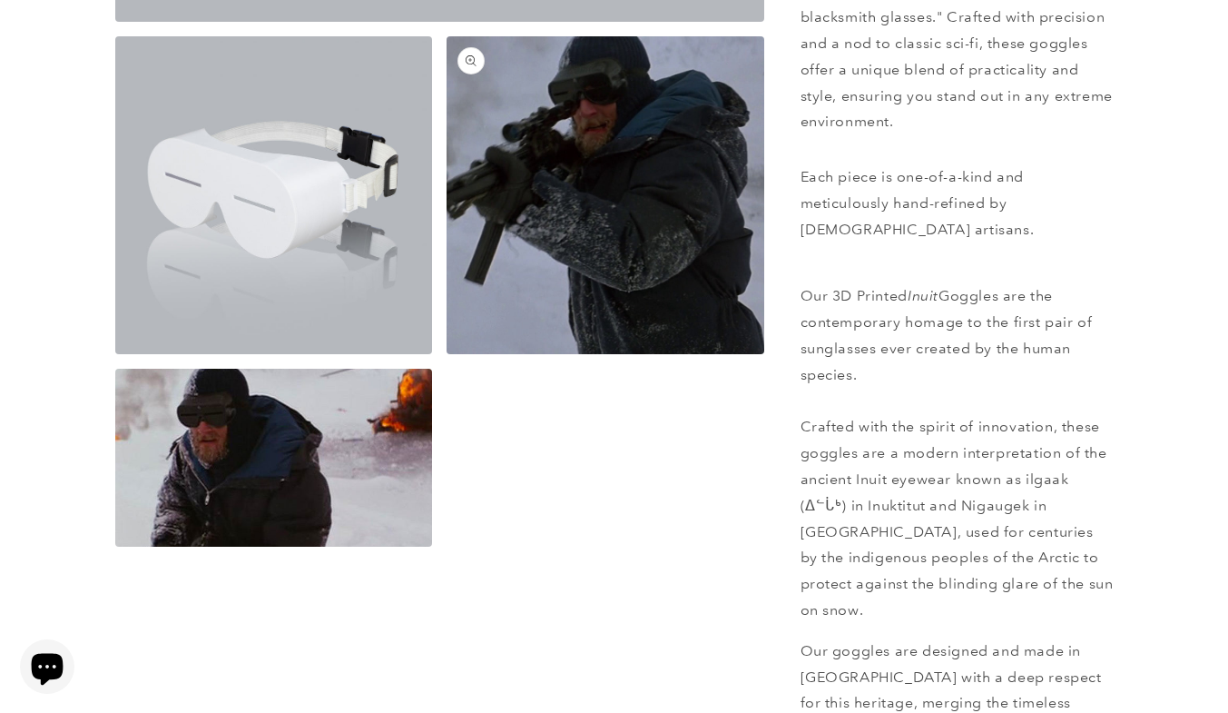
click at [447, 354] on button "Open media 3 in modal" at bounding box center [447, 354] width 0 height 0
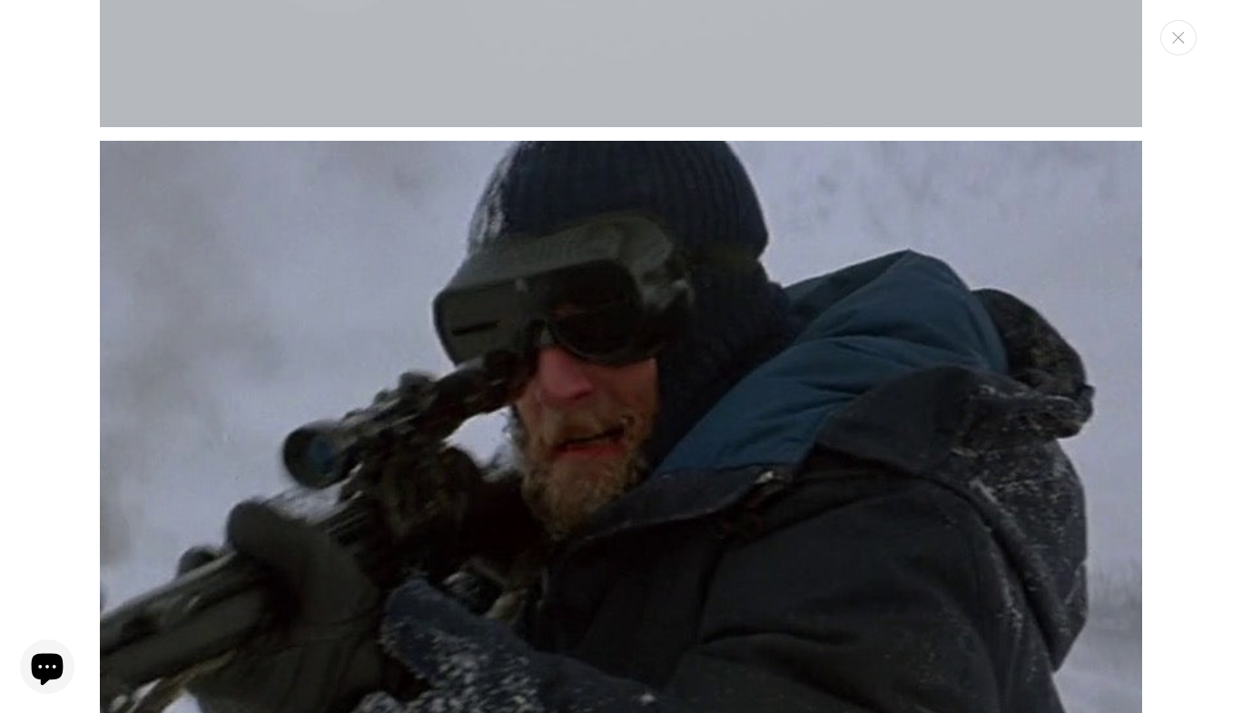
scroll to position [1966, 0]
